Goal: Information Seeking & Learning: Learn about a topic

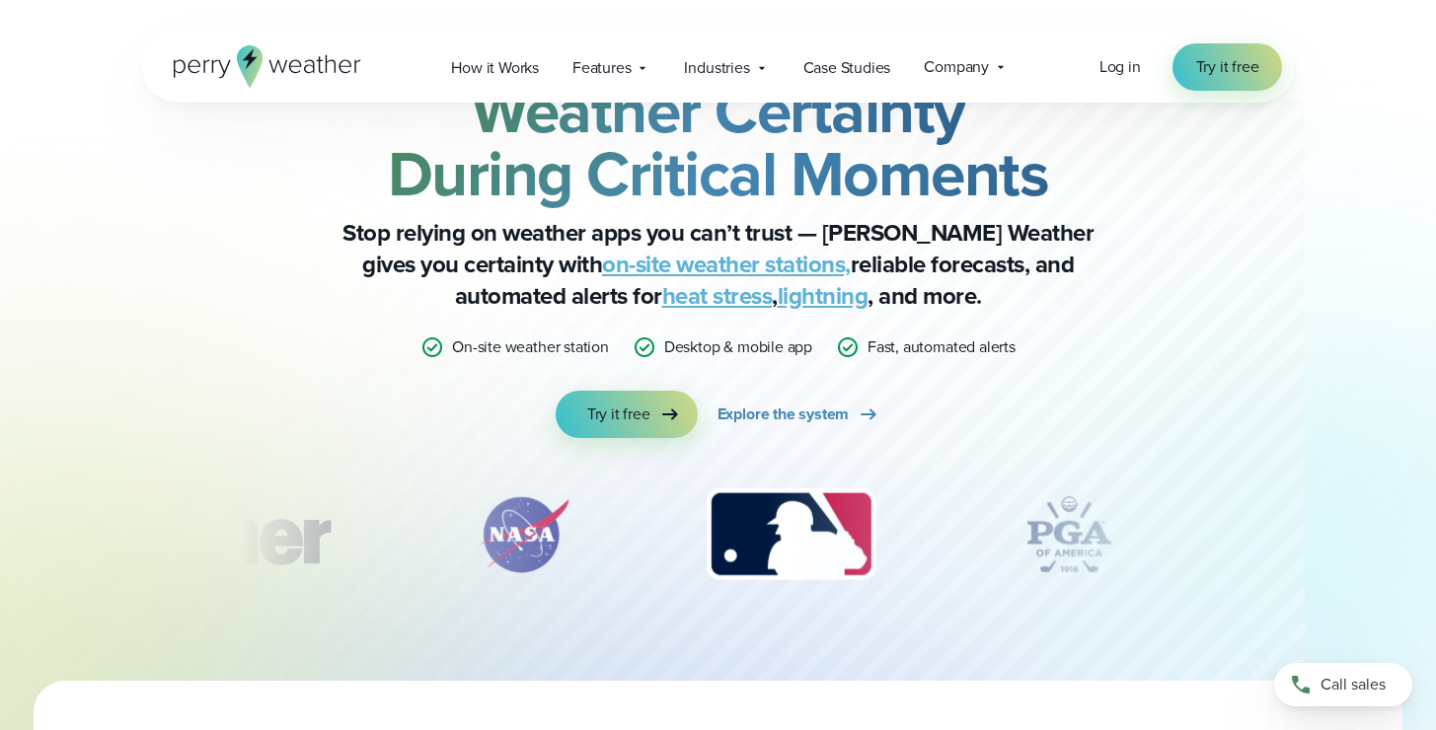
scroll to position [86, 0]
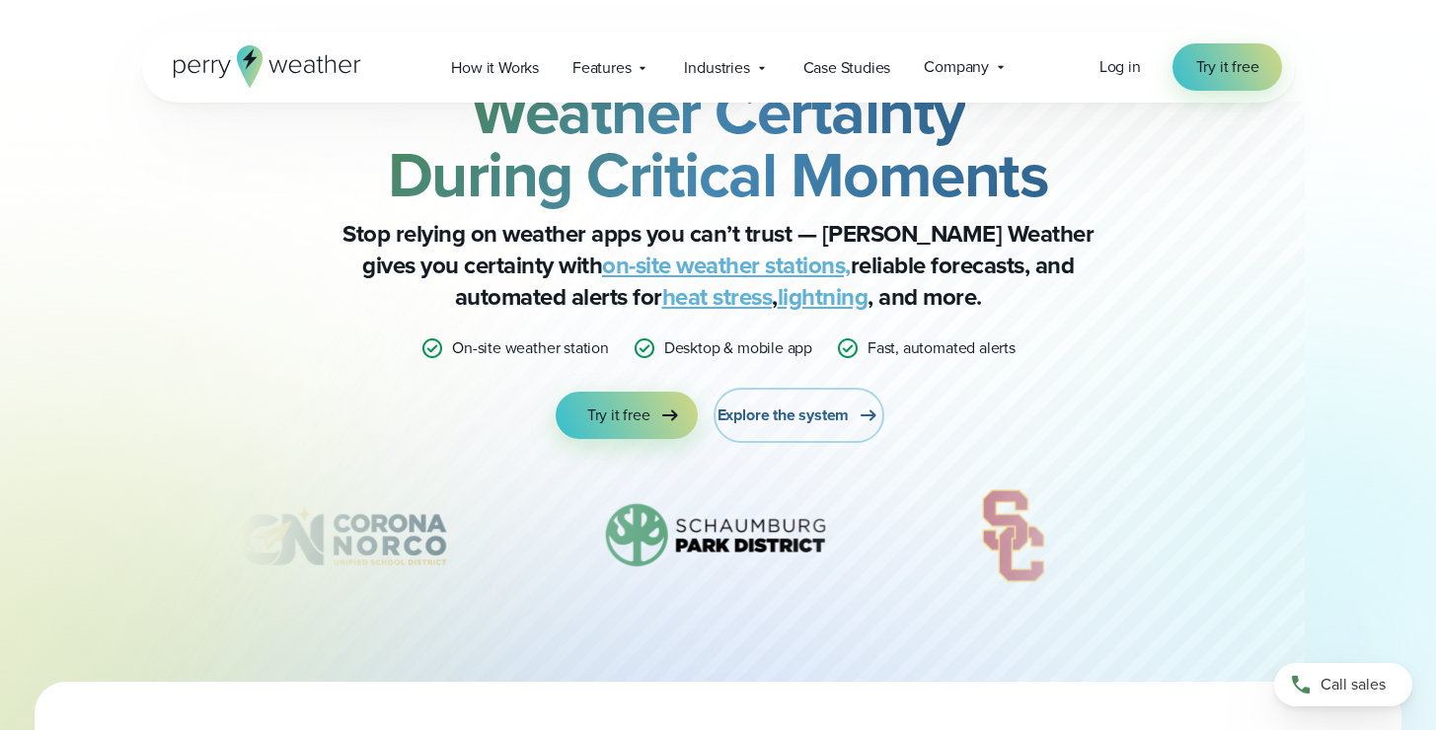
click at [795, 421] on span "Explore the system" at bounding box center [784, 416] width 132 height 24
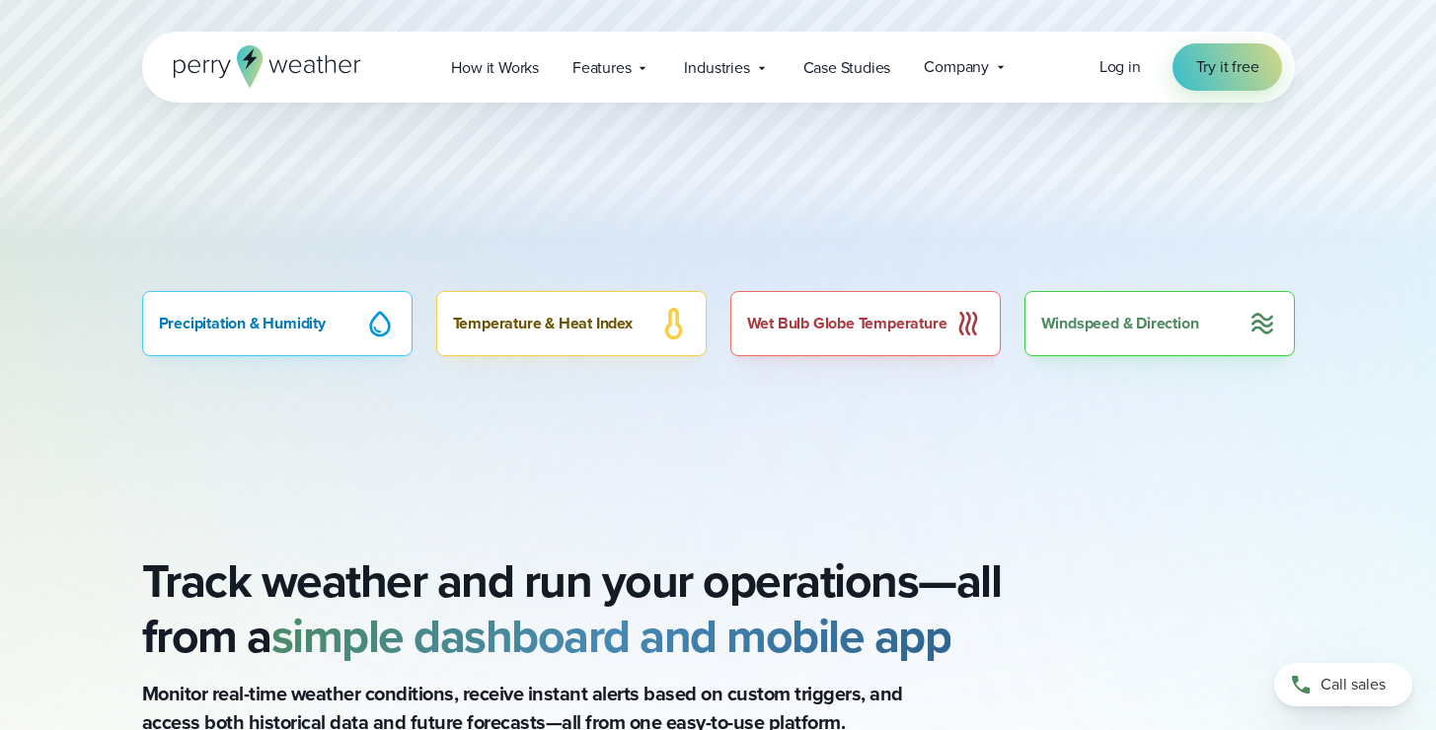
scroll to position [1096, 0]
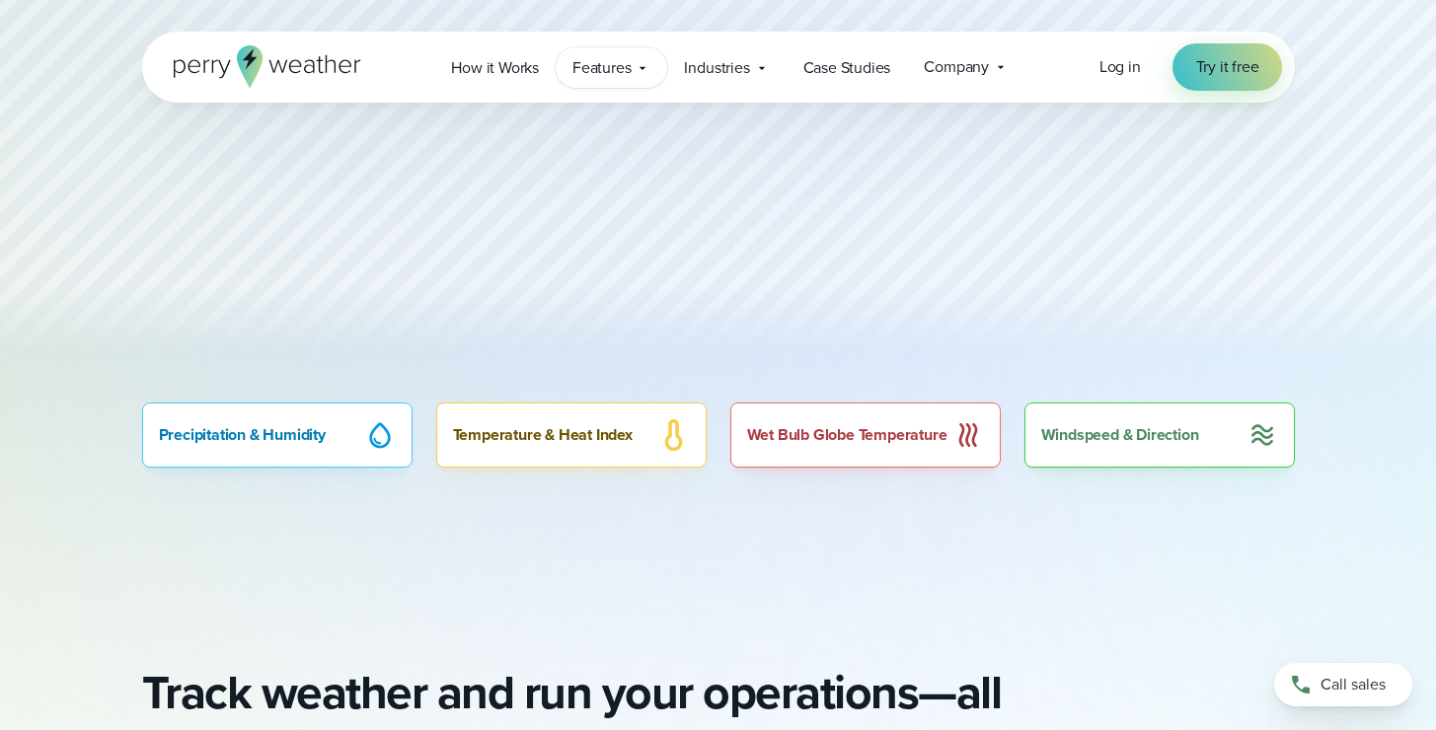
click at [645, 64] on icon at bounding box center [643, 68] width 16 height 16
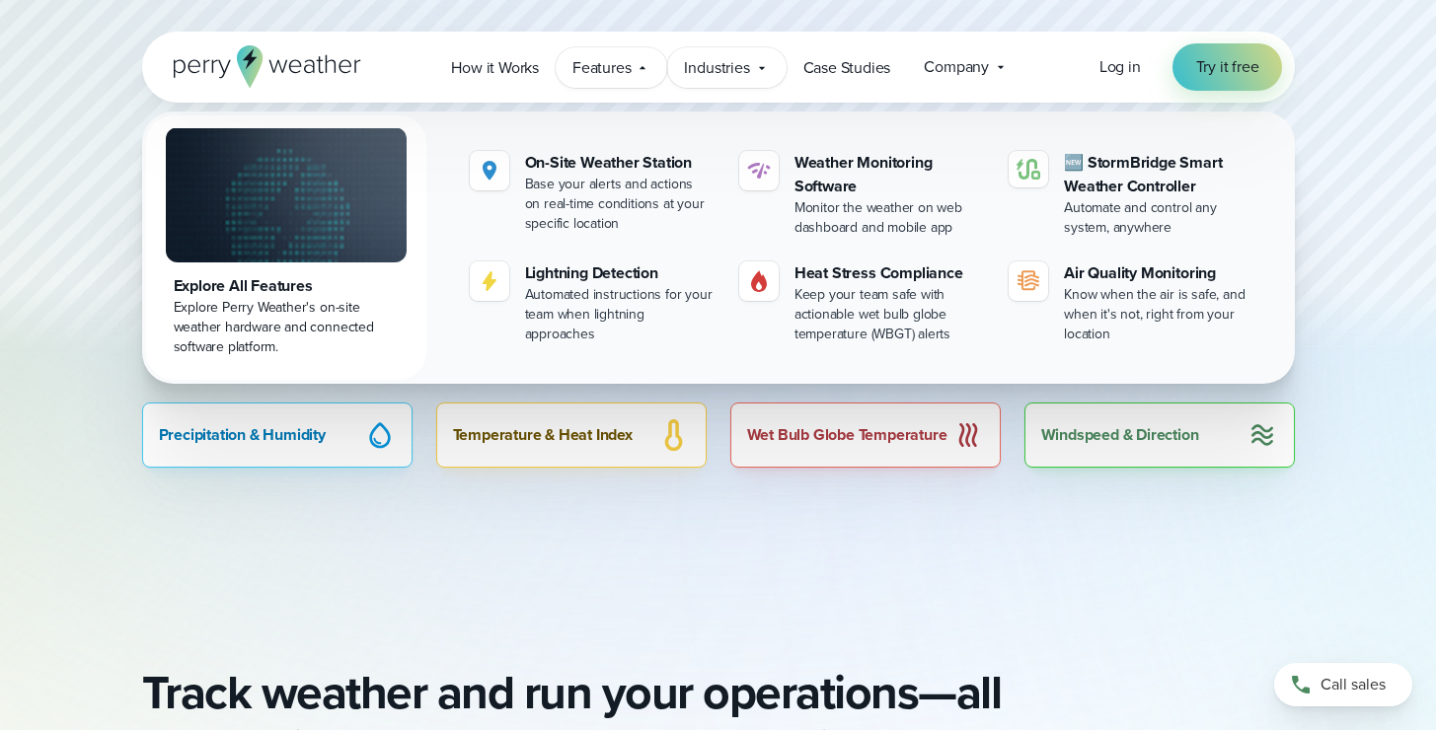
click at [733, 68] on span "Industries" at bounding box center [716, 68] width 65 height 24
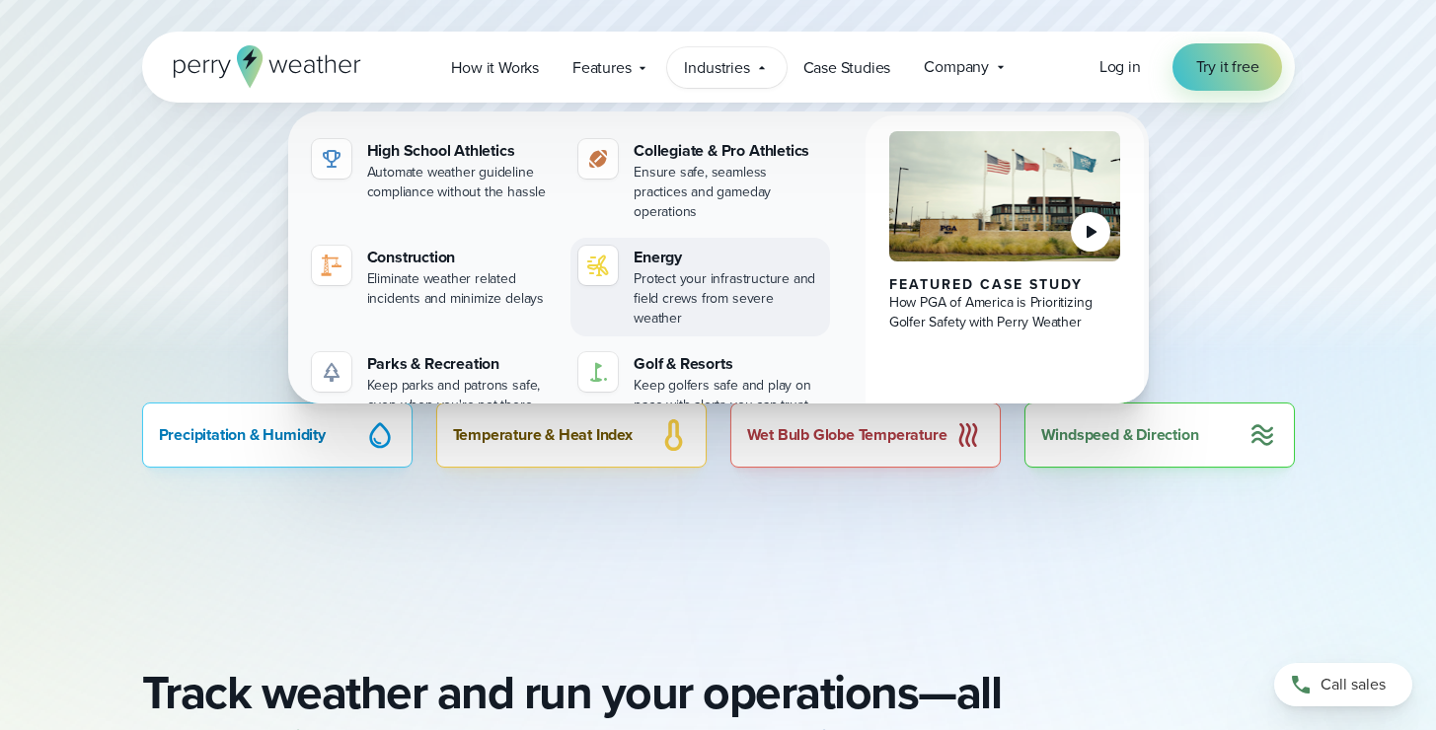
click at [711, 269] on div "Protect your infrastructure and field crews from severe weather" at bounding box center [728, 298] width 189 height 59
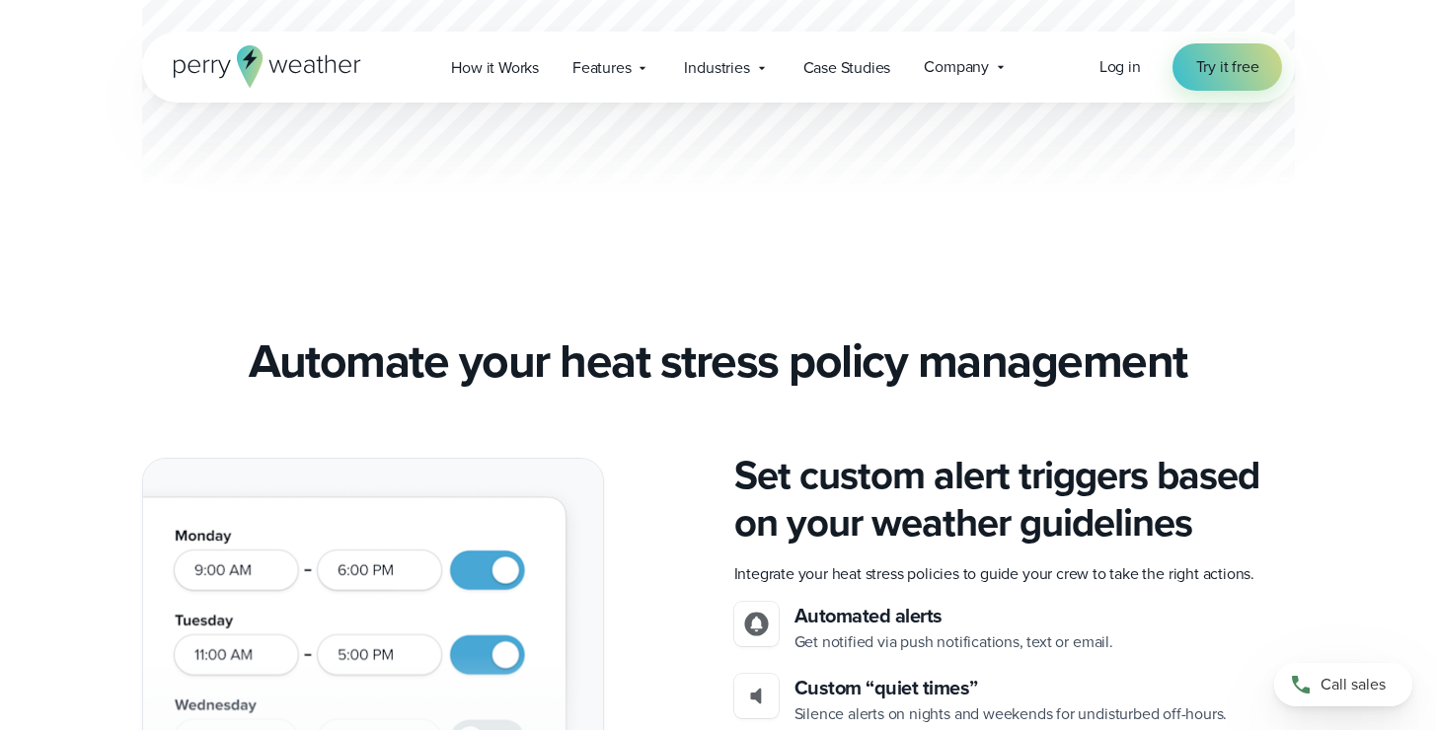
scroll to position [1133, 0]
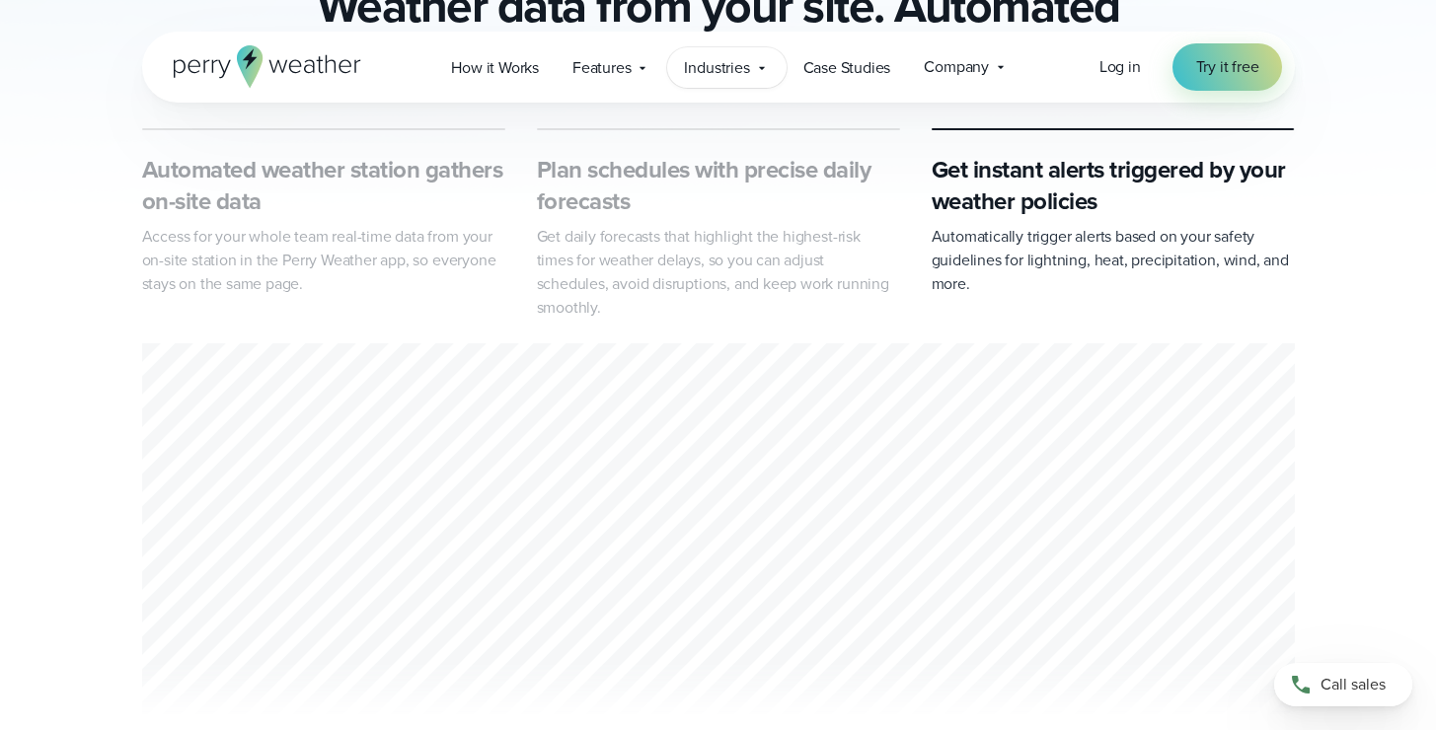
click at [741, 68] on span "Industries" at bounding box center [716, 68] width 65 height 24
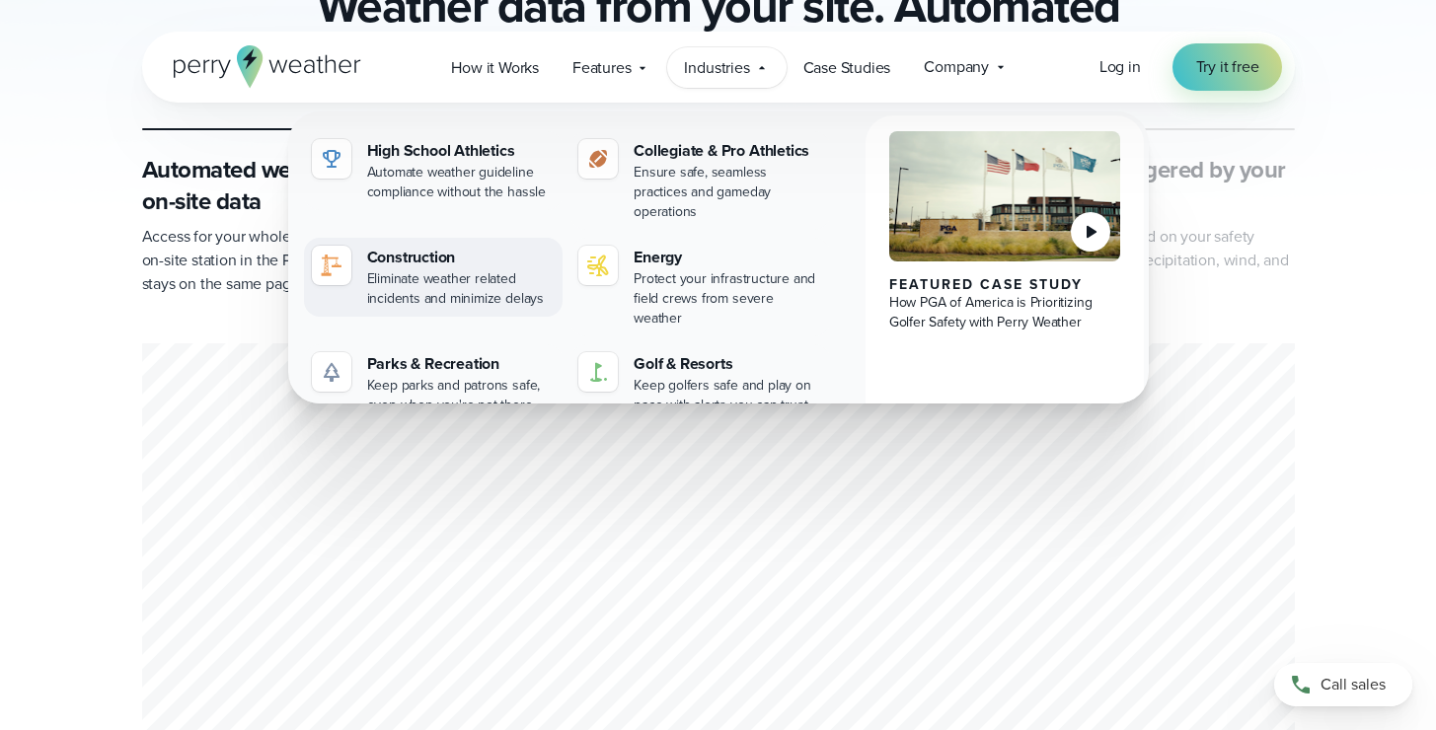
click at [422, 246] on div "Construction" at bounding box center [461, 258] width 189 height 24
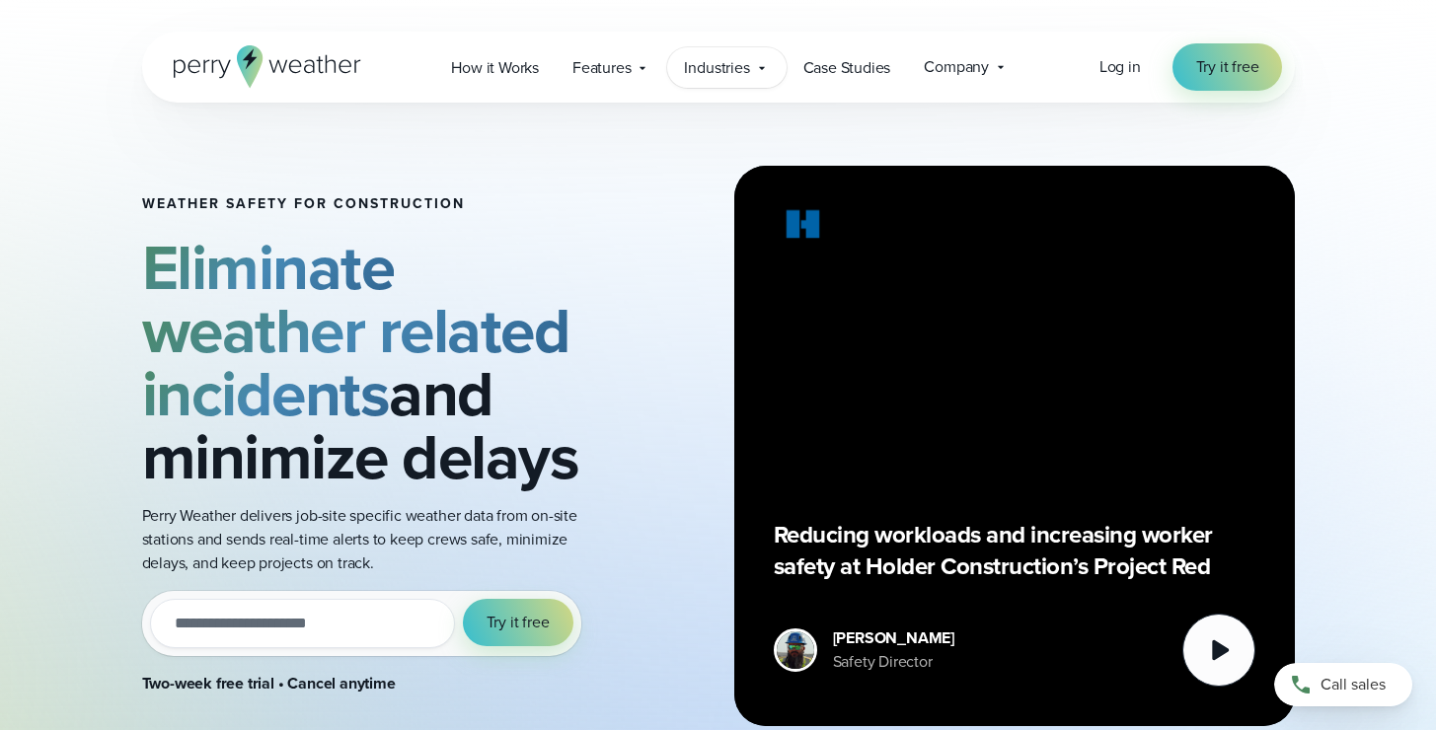
click at [726, 66] on span "Industries" at bounding box center [716, 68] width 65 height 24
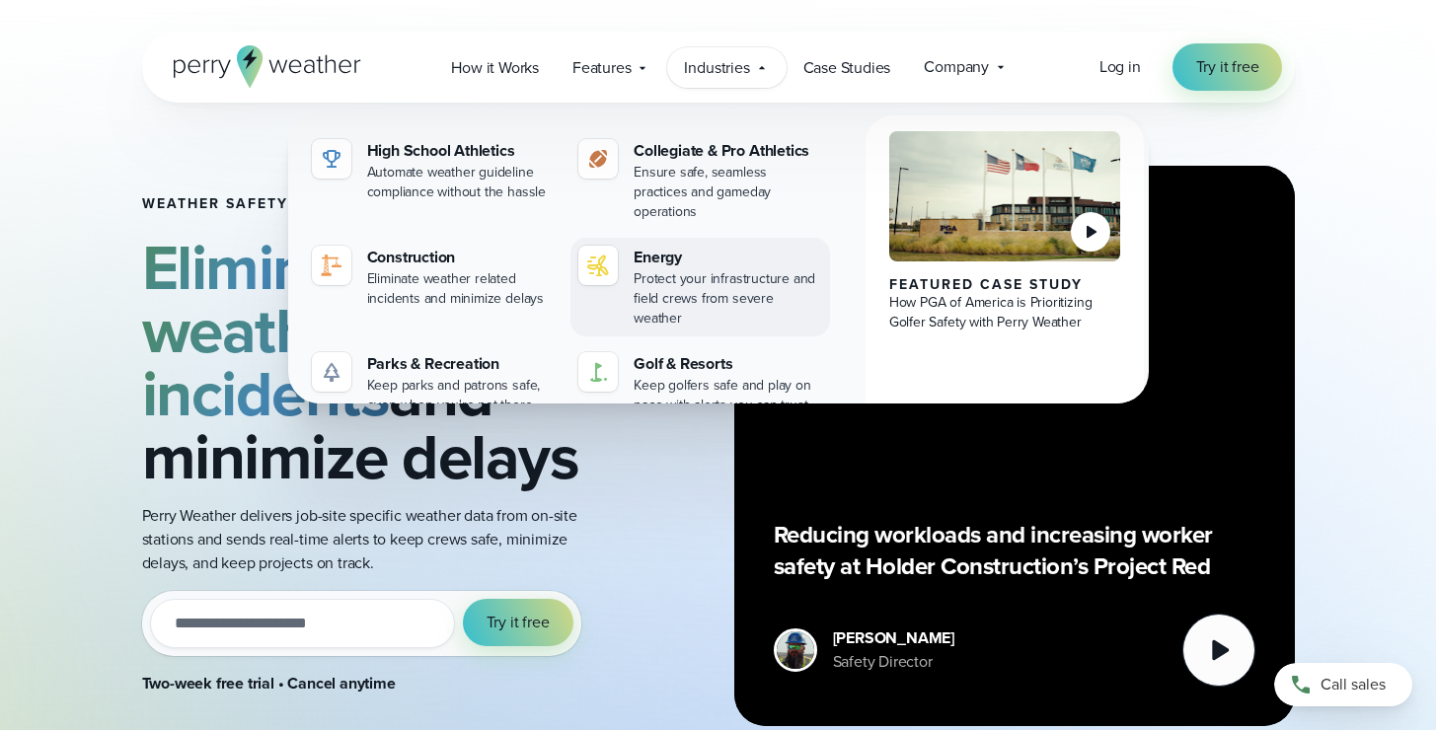
click at [726, 269] on div "Protect your infrastructure and field crews from severe weather" at bounding box center [728, 298] width 189 height 59
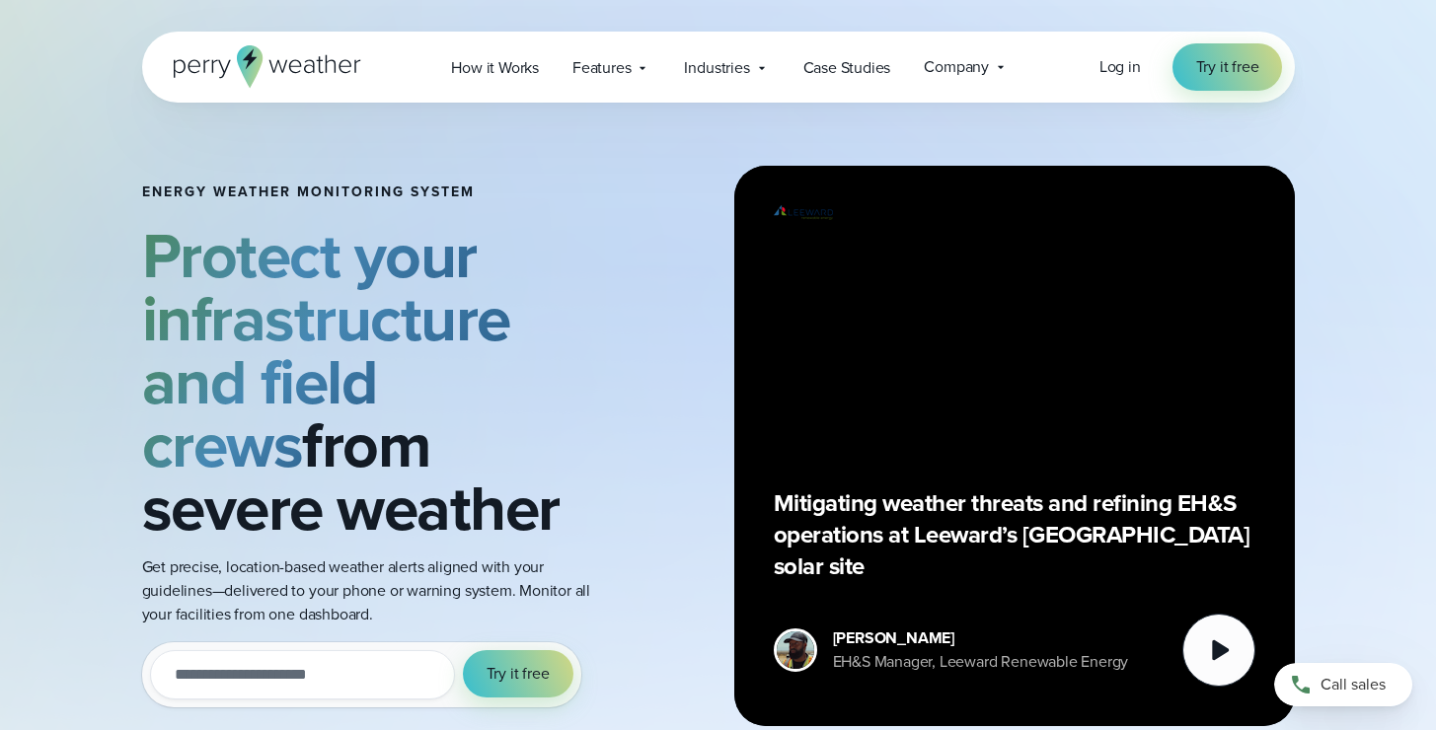
scroll to position [4, 0]
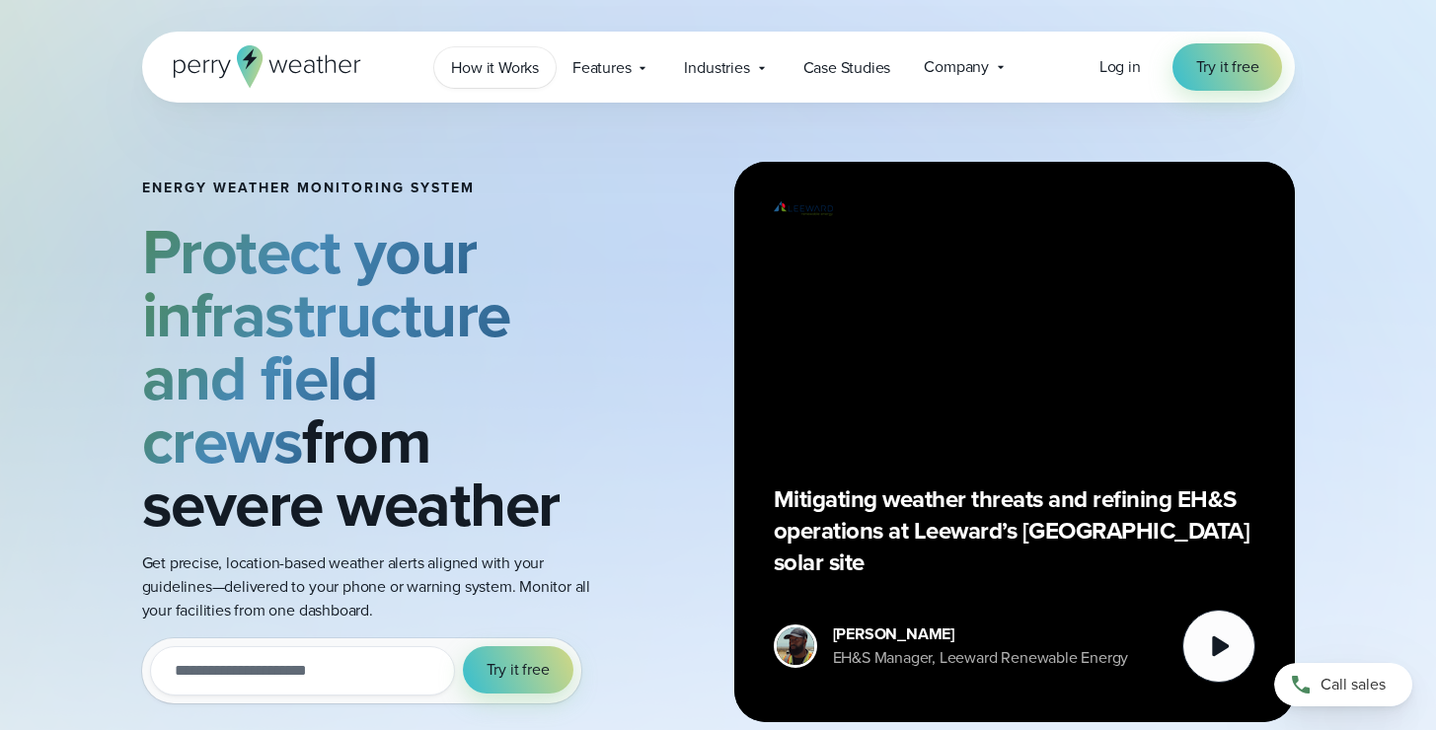
click at [496, 68] on span "How it Works" at bounding box center [495, 68] width 88 height 24
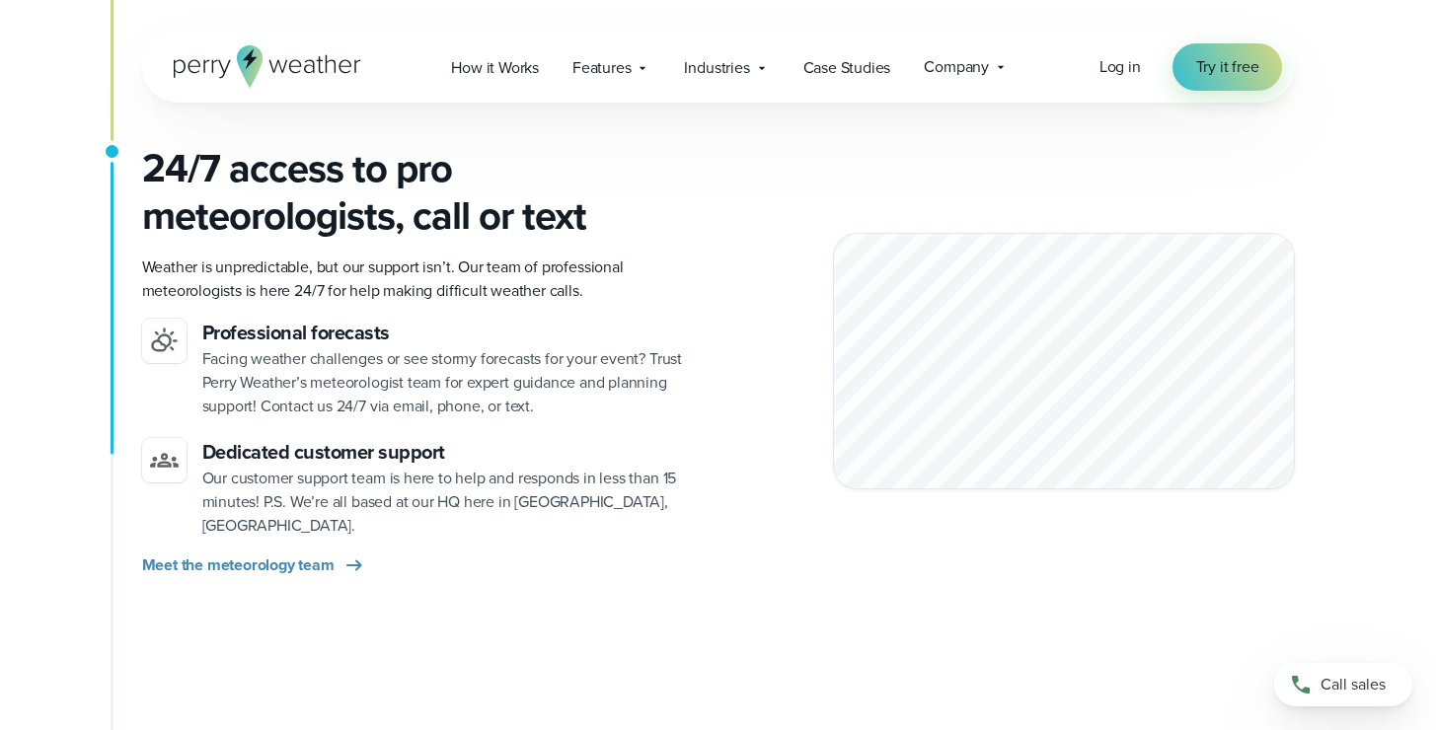
scroll to position [2710, 0]
